Goal: Find specific page/section: Find specific page/section

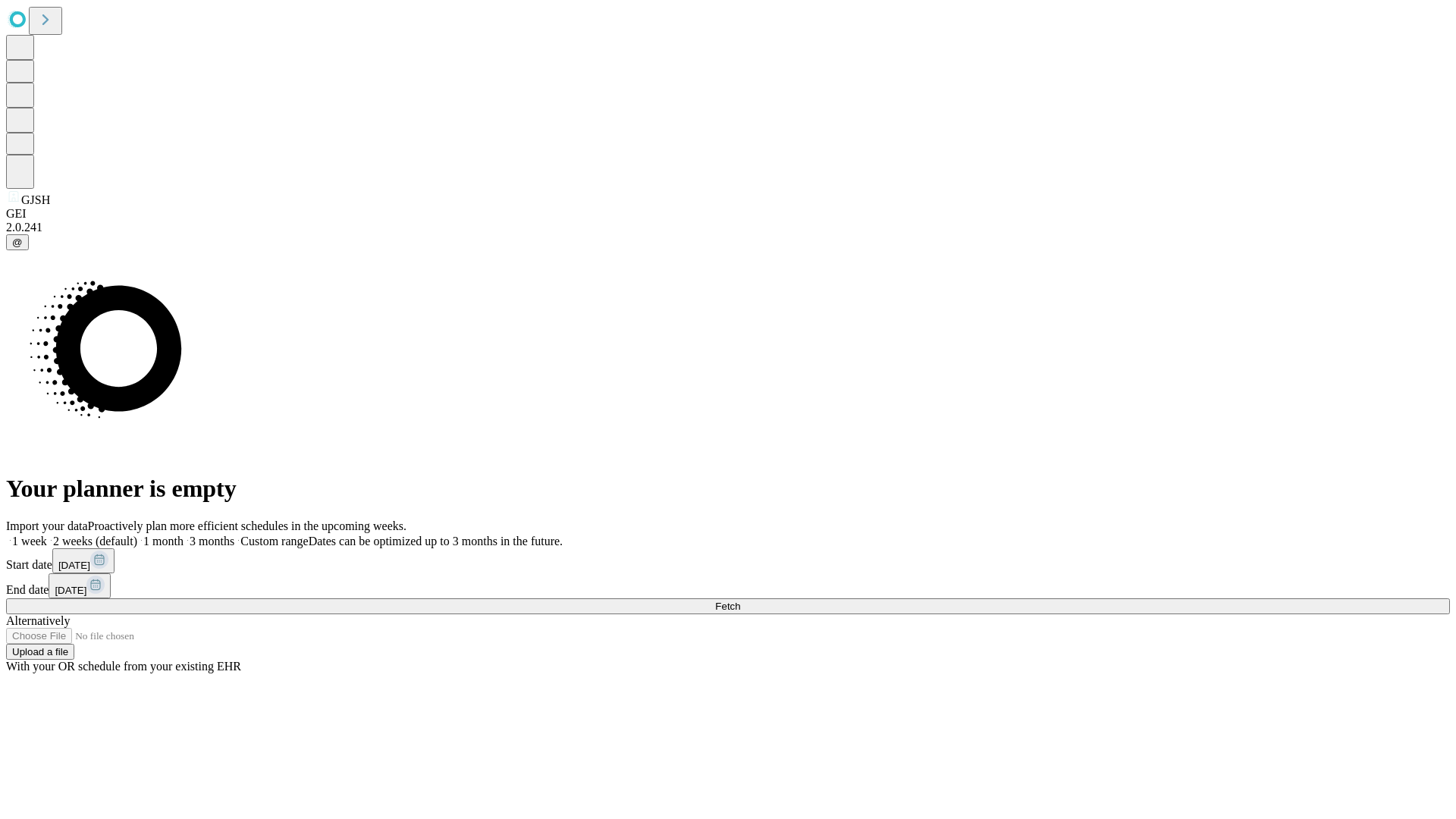
click at [740, 601] on span "Fetch" at bounding box center [727, 606] width 25 height 11
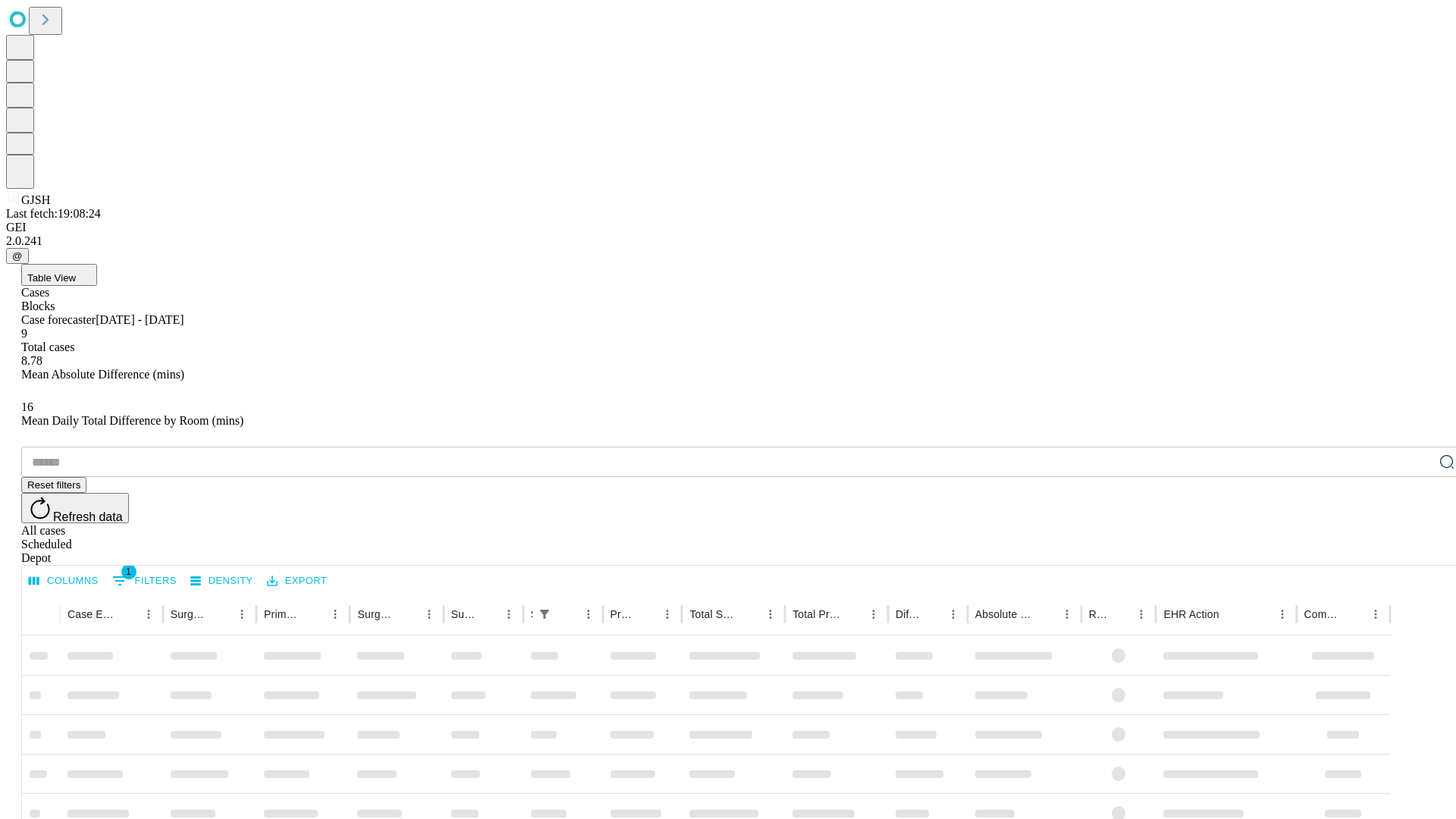
click at [76, 272] on span "Table View" at bounding box center [51, 278] width 48 height 11
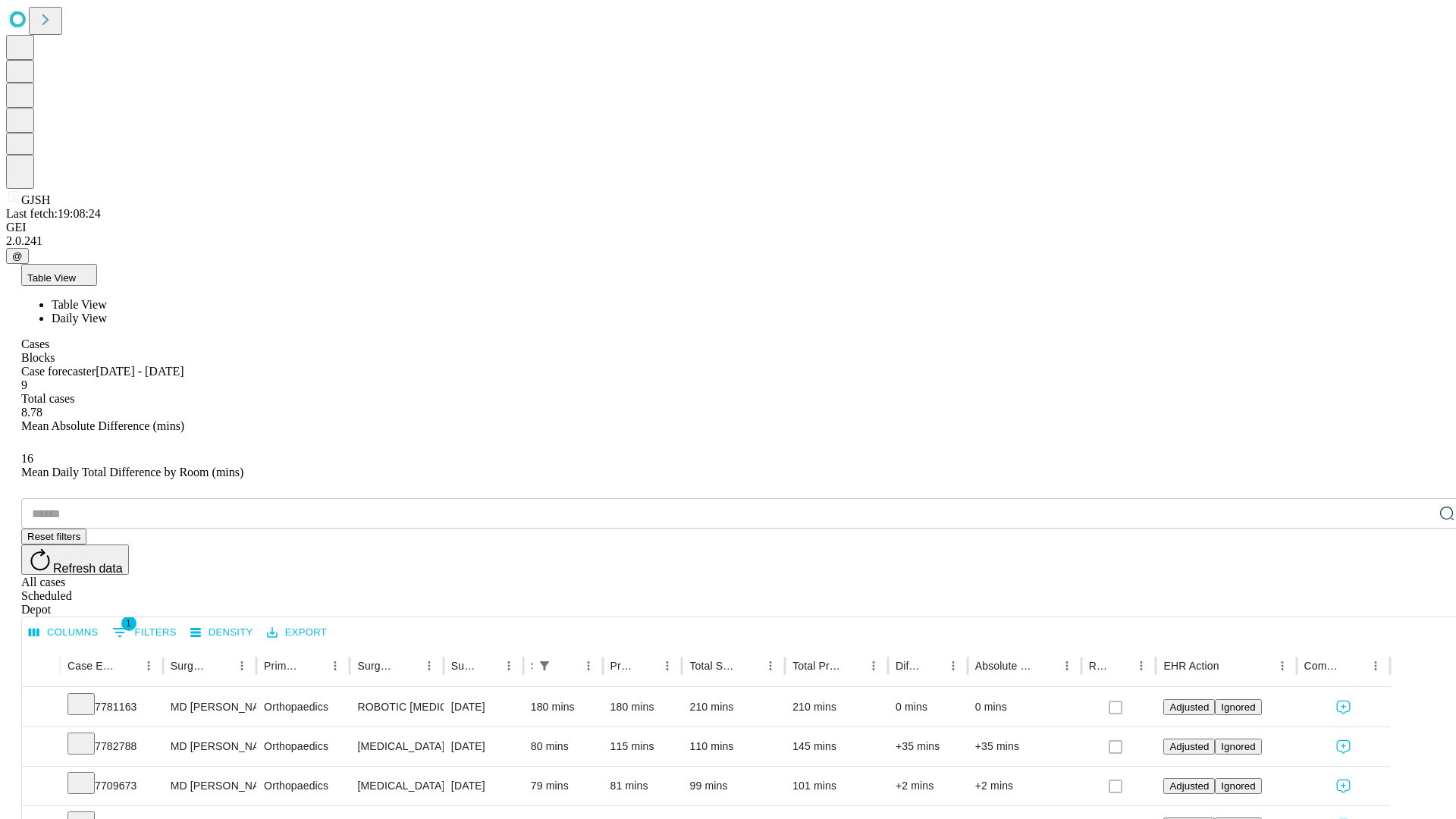
click at [107, 312] on span "Daily View" at bounding box center [79, 319] width 56 height 13
